Goal: Information Seeking & Learning: Learn about a topic

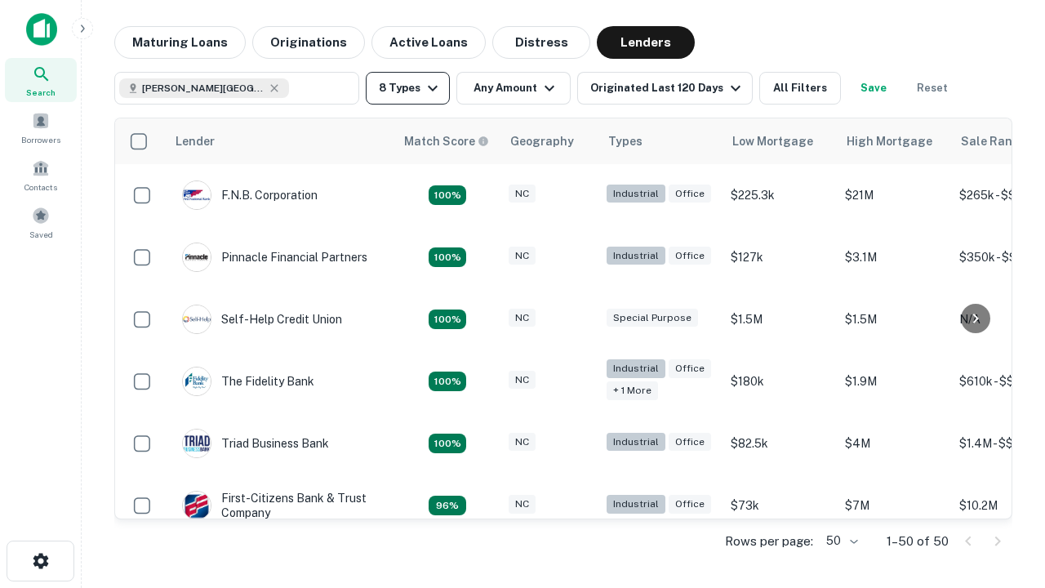
click at [407, 88] on button "8 Types" at bounding box center [408, 88] width 84 height 33
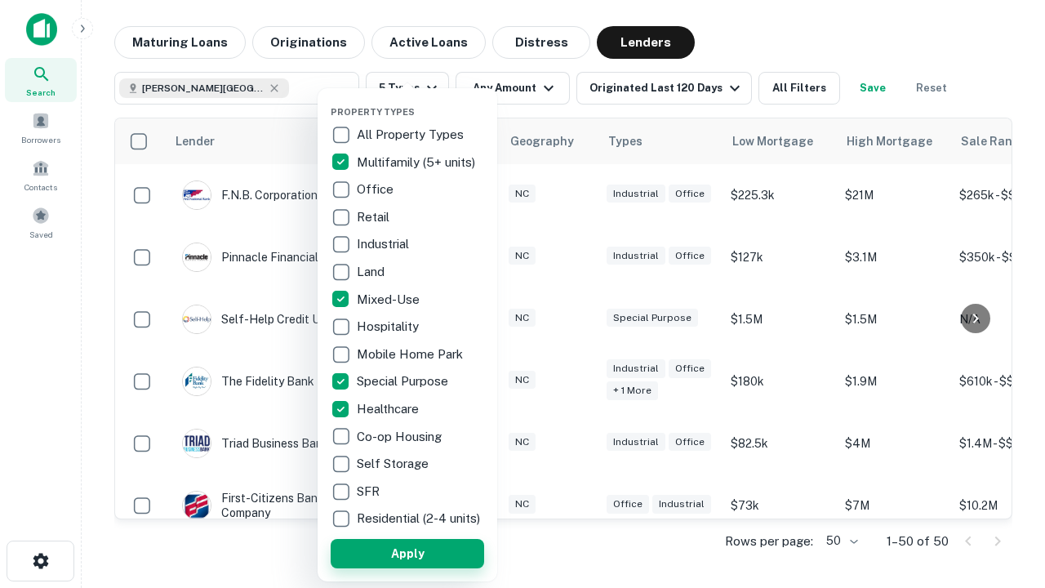
click at [407, 552] on button "Apply" at bounding box center [407, 553] width 153 height 29
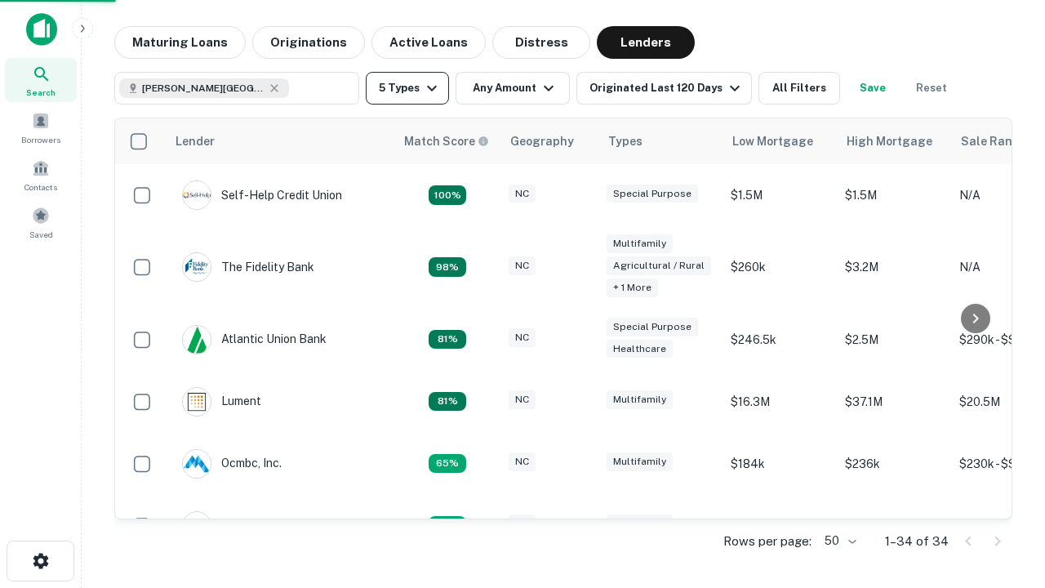
click at [407, 88] on button "5 Types" at bounding box center [407, 88] width 83 height 33
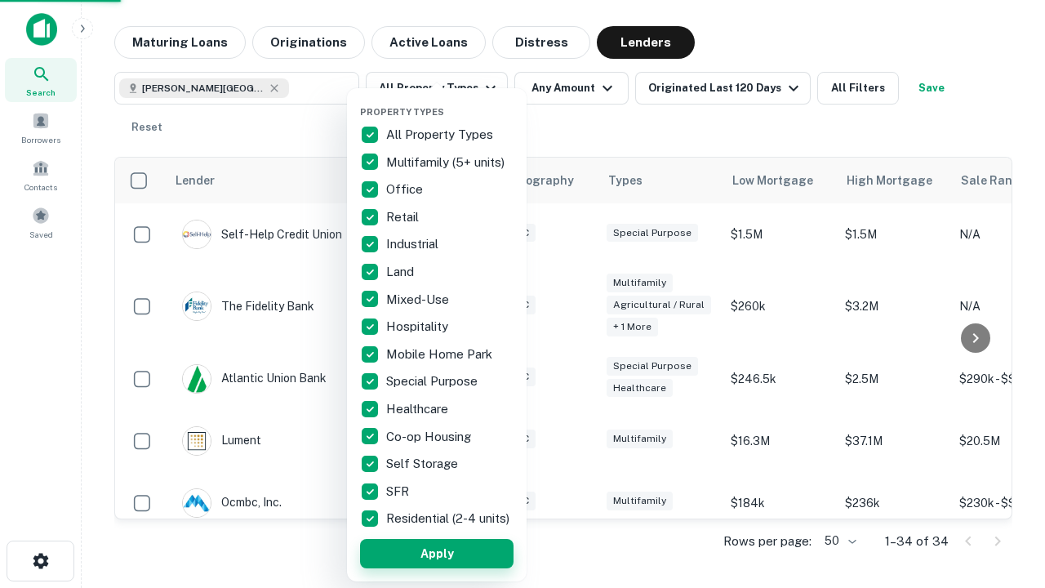
click at [437, 552] on button "Apply" at bounding box center [436, 553] width 153 height 29
